Goal: Task Accomplishment & Management: Use online tool/utility

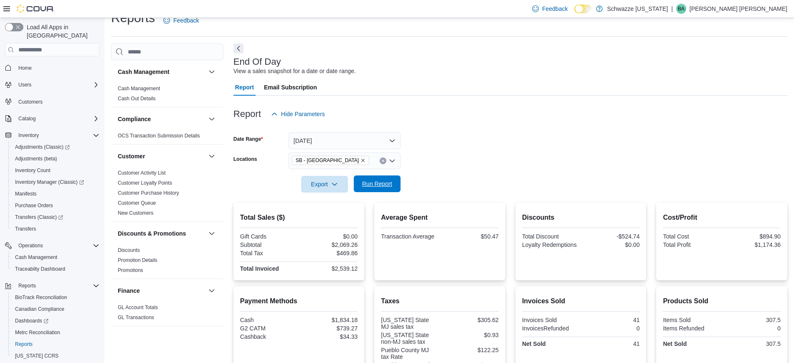
scroll to position [522, 0]
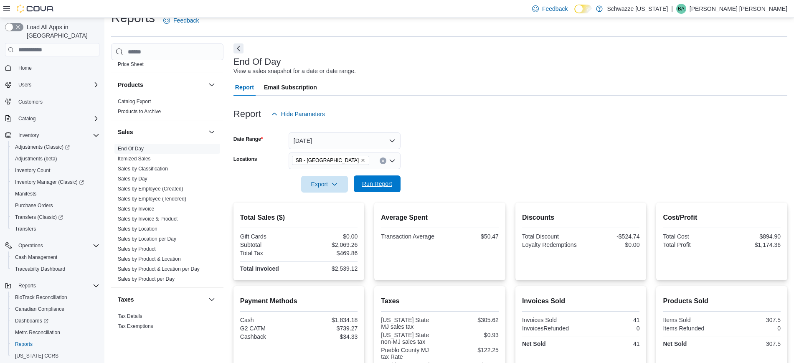
click at [378, 183] on span "Run Report" at bounding box center [377, 184] width 30 height 8
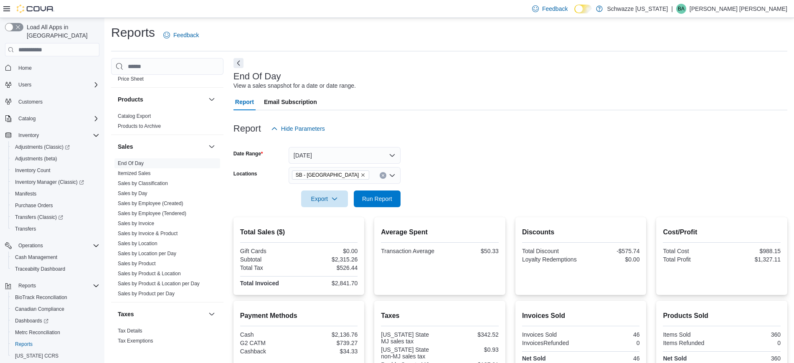
scroll to position [0, 0]
click at [364, 198] on span "Run Report" at bounding box center [377, 199] width 30 height 8
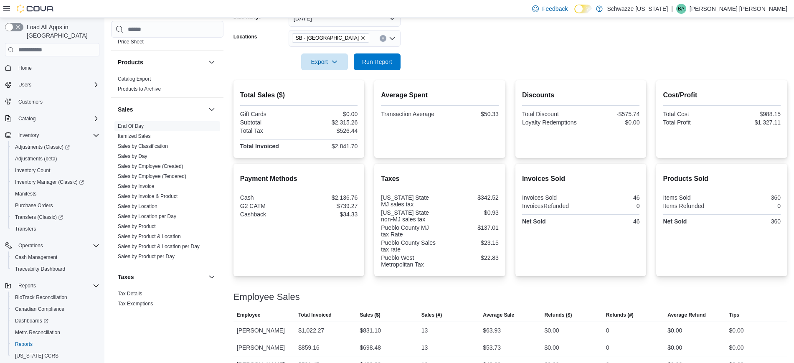
scroll to position [119, 0]
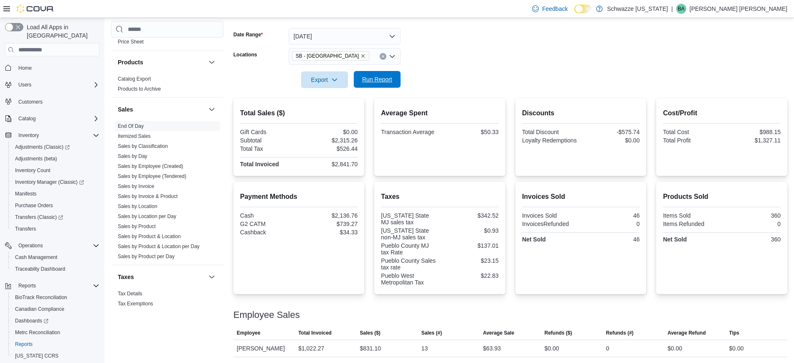
click at [371, 78] on span "Run Report" at bounding box center [377, 79] width 30 height 8
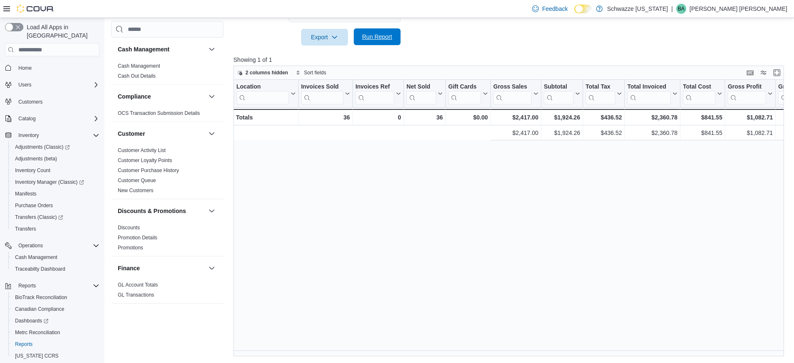
scroll to position [0, 326]
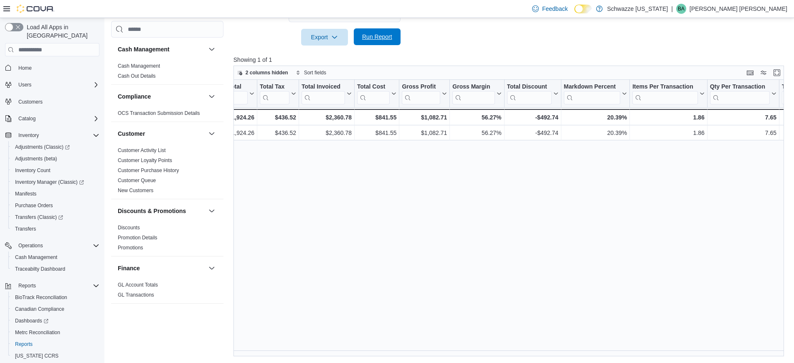
click at [398, 39] on button "Run Report" at bounding box center [377, 36] width 47 height 17
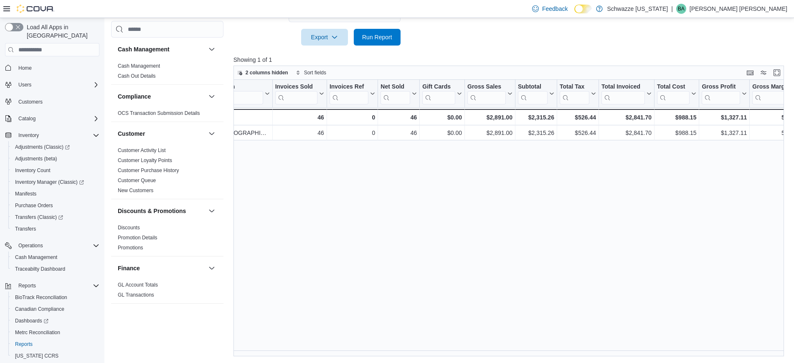
scroll to position [0, 0]
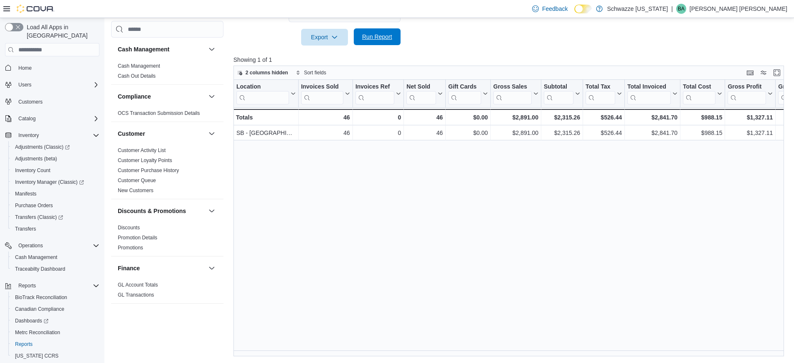
click at [374, 40] on span "Run Report" at bounding box center [377, 37] width 30 height 8
